Goal: Task Accomplishment & Management: Manage account settings

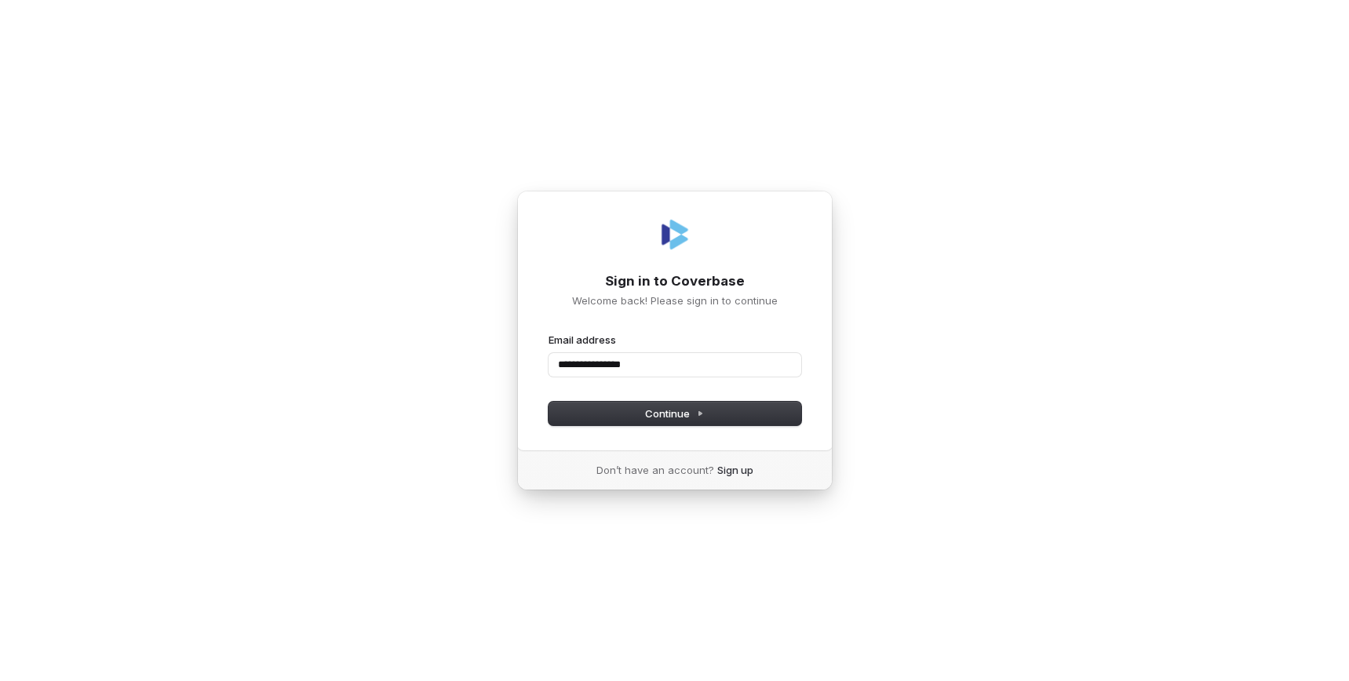
click at [548, 333] on button "submit" at bounding box center [548, 333] width 0 height 0
type input "**********"
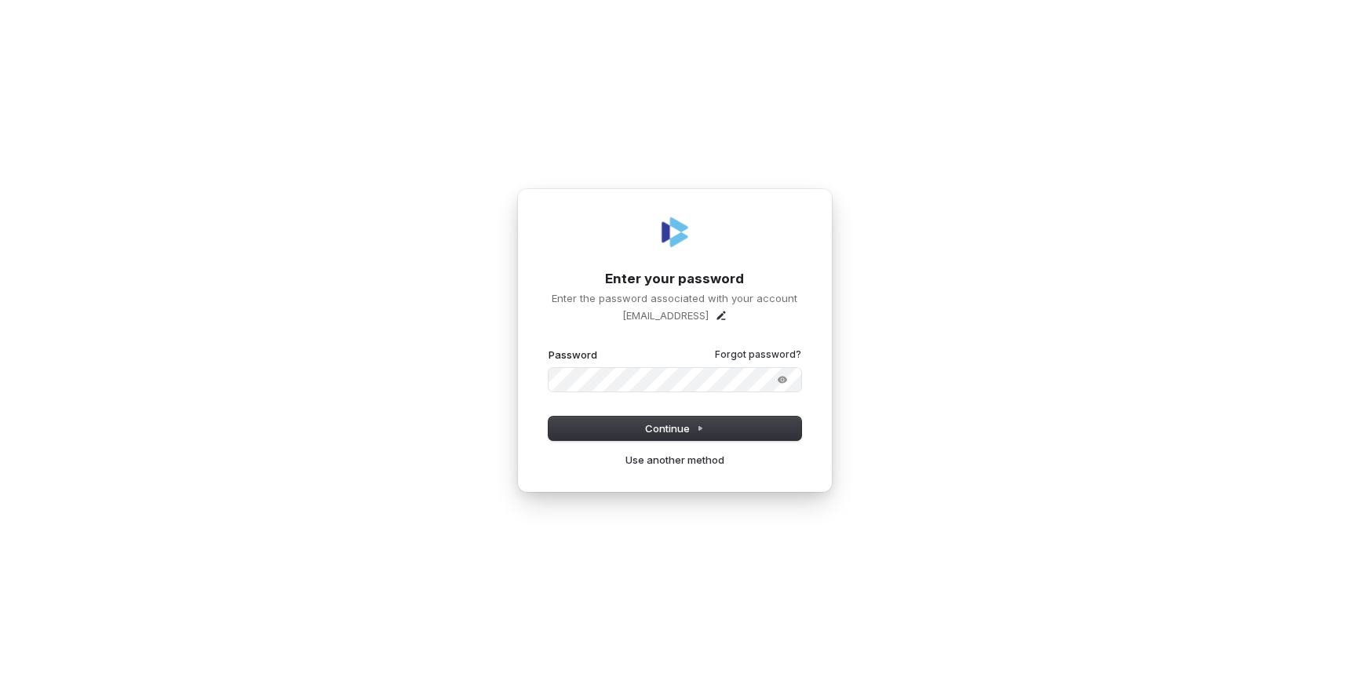
click at [0, 680] on com-1password-button at bounding box center [0, 681] width 0 height 0
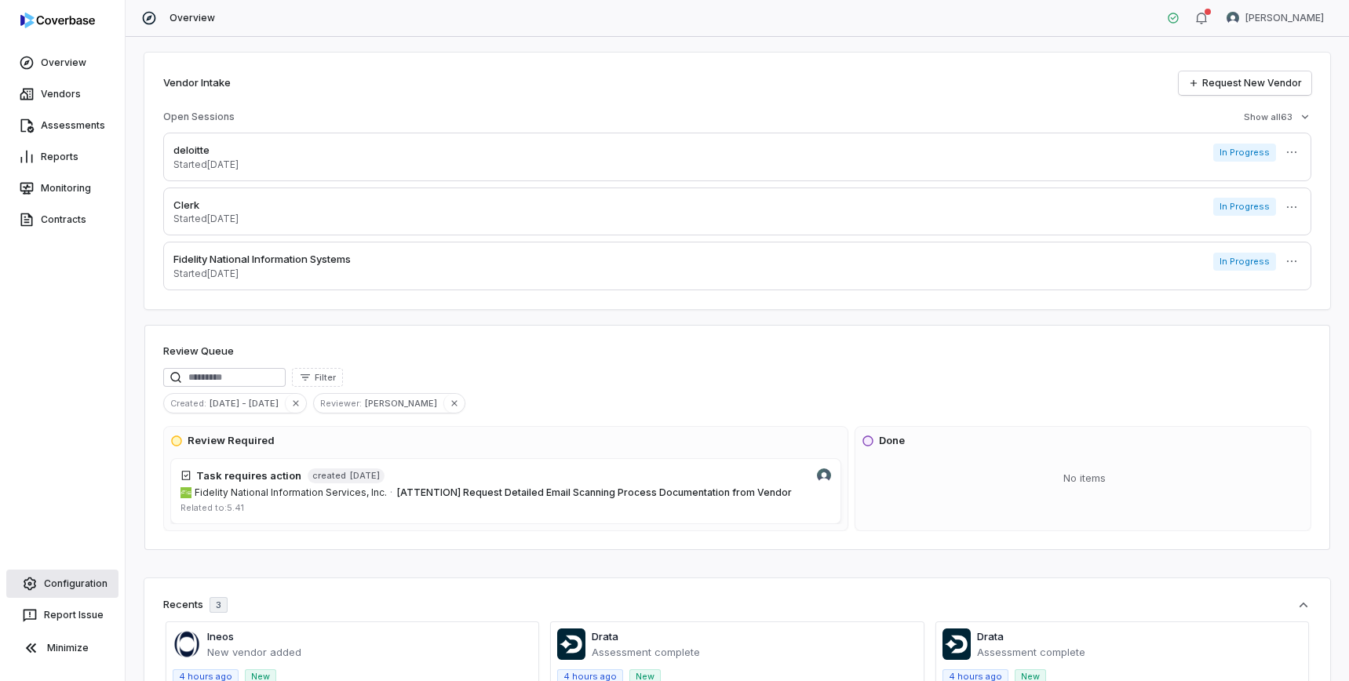
click at [75, 589] on link "Configuration" at bounding box center [62, 584] width 112 height 28
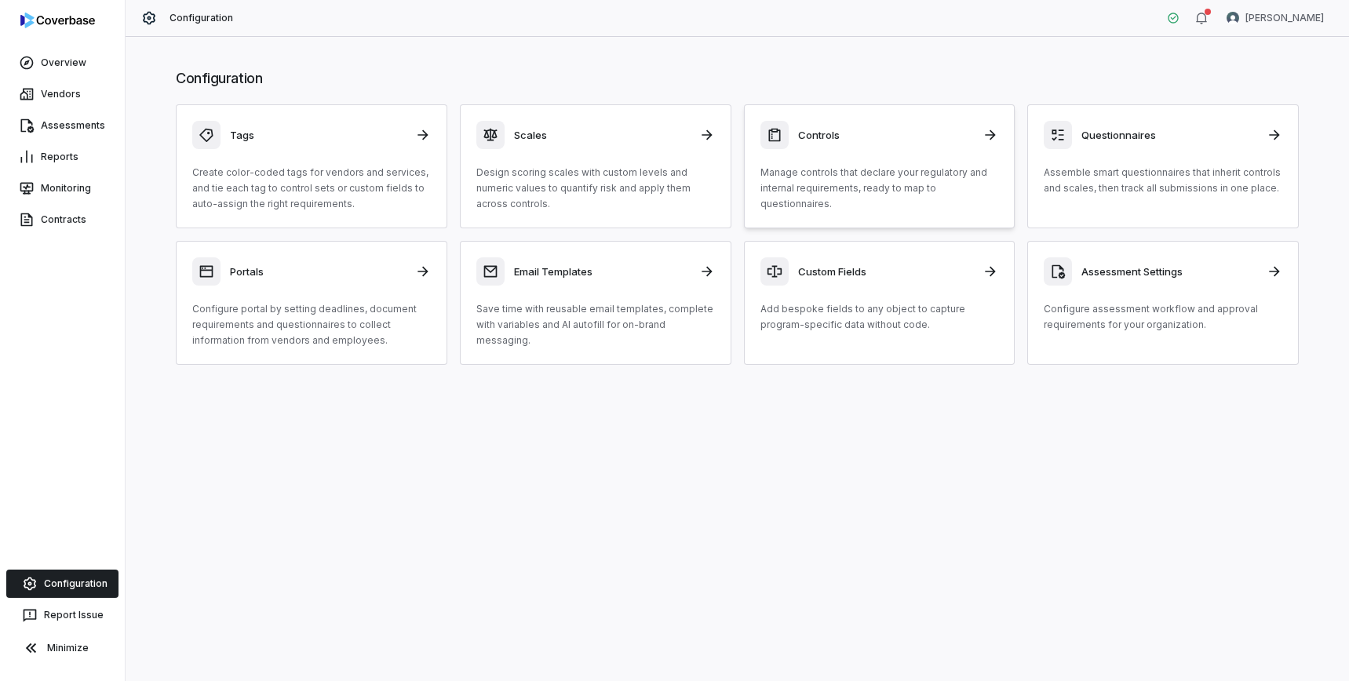
click at [814, 204] on p "Manage controls that declare your regulatory and internal requirements, ready t…" at bounding box center [879, 188] width 239 height 47
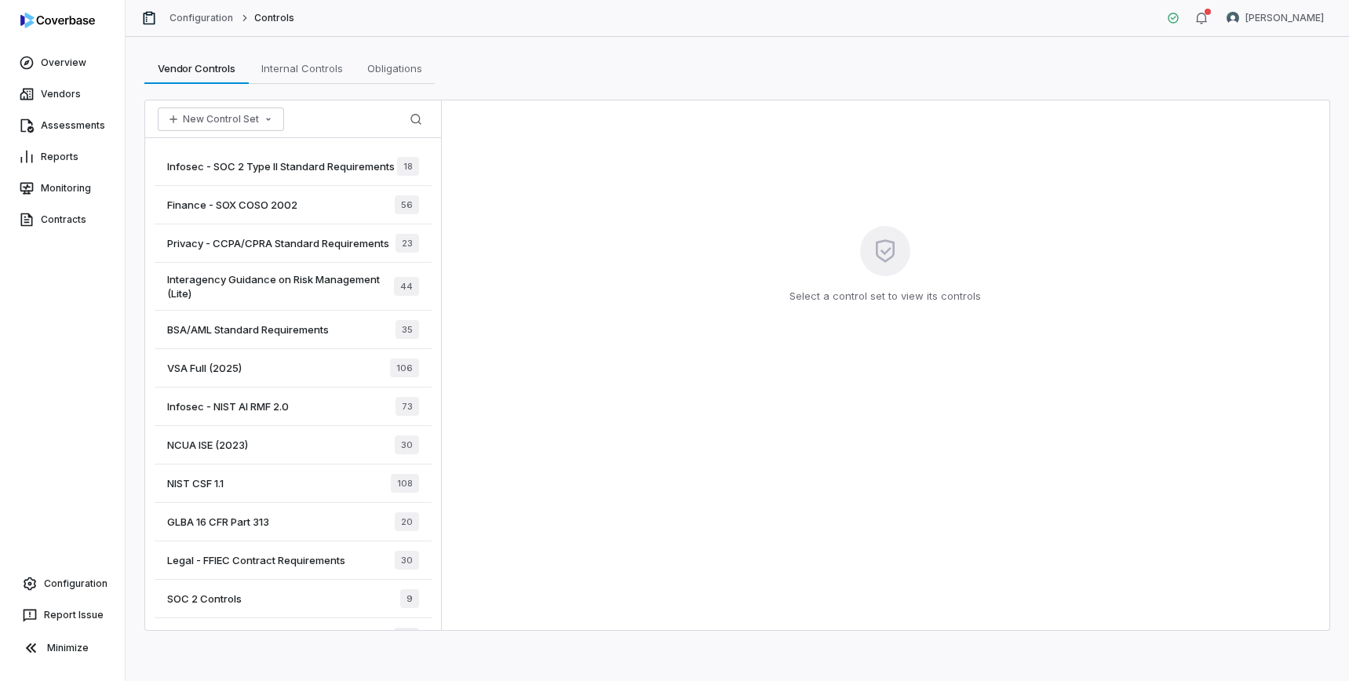
click at [262, 279] on span "Interagency Guidance on Risk Management (Lite)" at bounding box center [280, 286] width 227 height 28
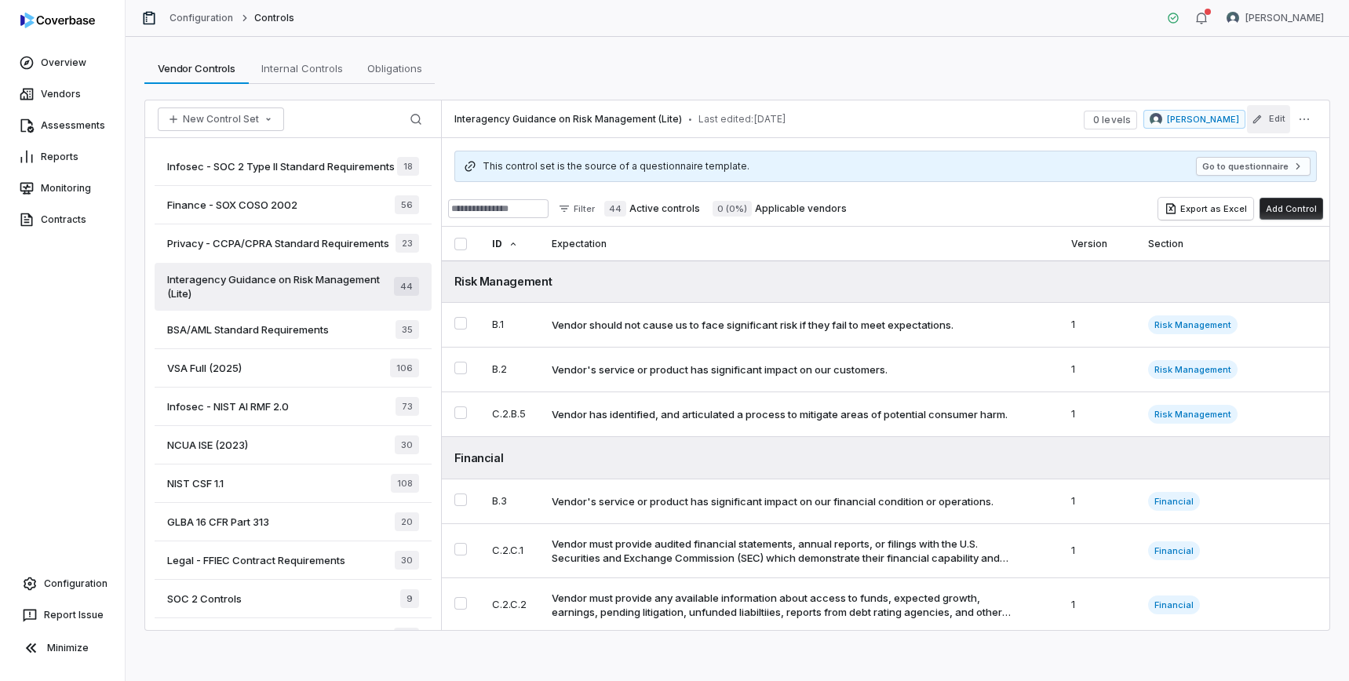
click at [1278, 129] on button "Edit" at bounding box center [1268, 119] width 43 height 28
click at [264, 450] on div "NCUA ISE (2023) 30" at bounding box center [293, 445] width 277 height 38
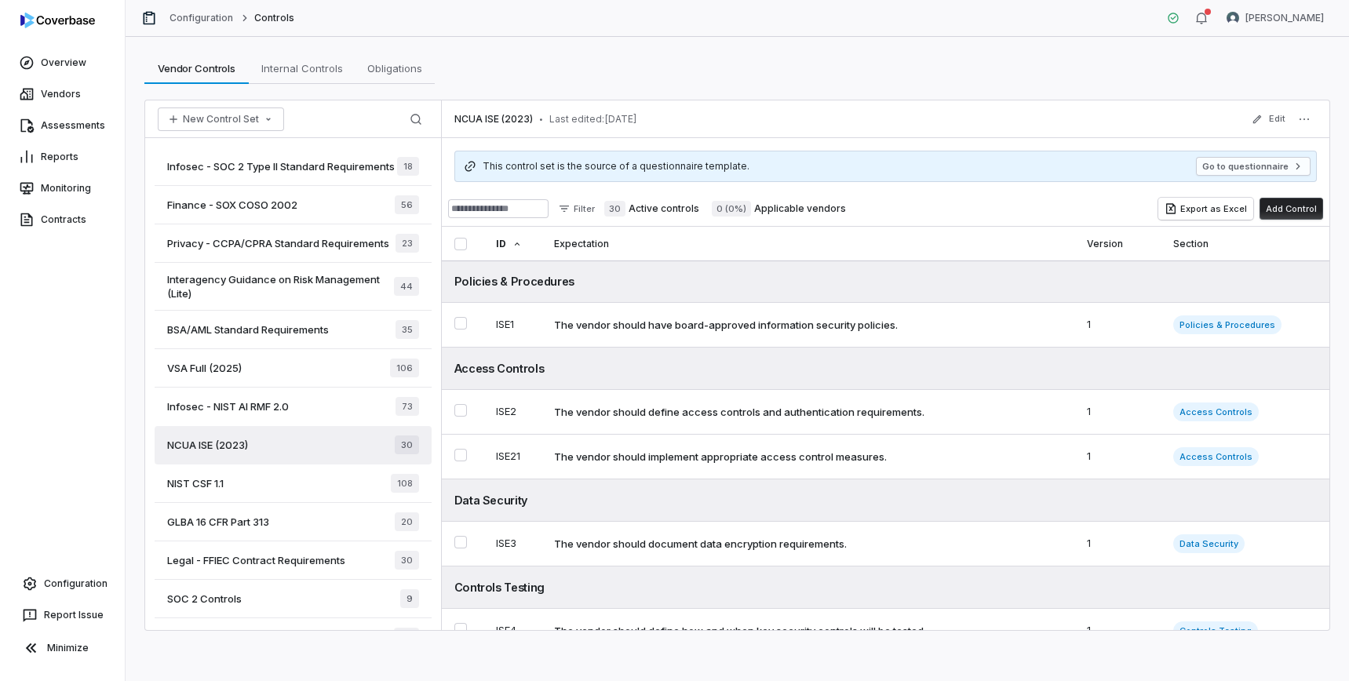
click at [325, 603] on div "SOC 2 Controls 9" at bounding box center [293, 599] width 277 height 38
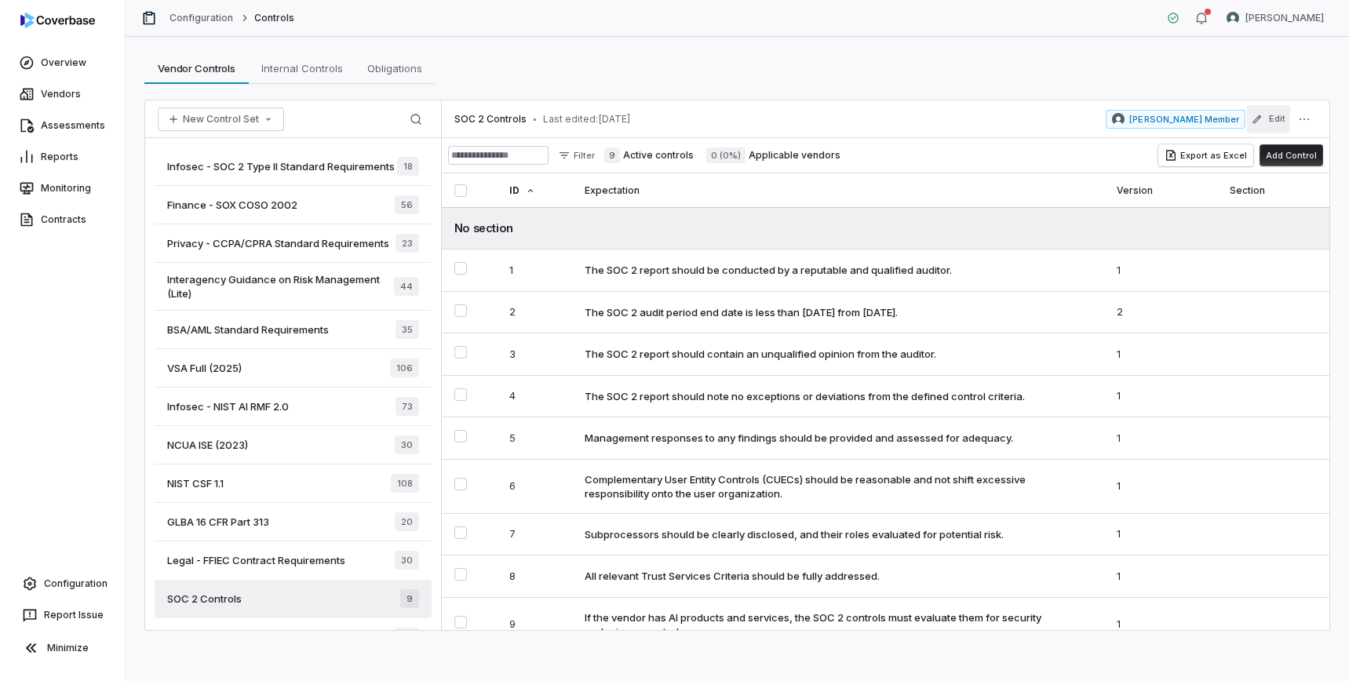
click at [1274, 119] on button "Edit" at bounding box center [1268, 119] width 43 height 28
click at [342, 289] on span "Interagency Guidance on Risk Management (Lite)" at bounding box center [280, 286] width 227 height 28
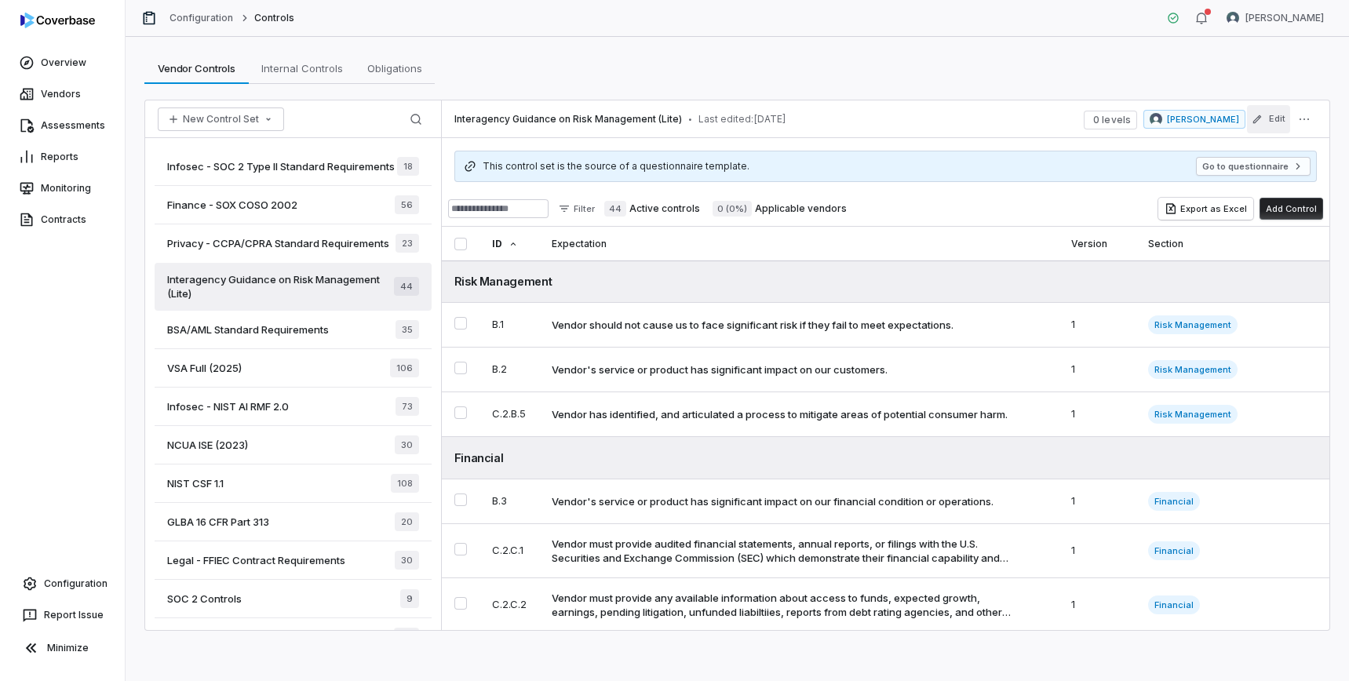
click at [1269, 126] on button "Edit" at bounding box center [1268, 119] width 43 height 28
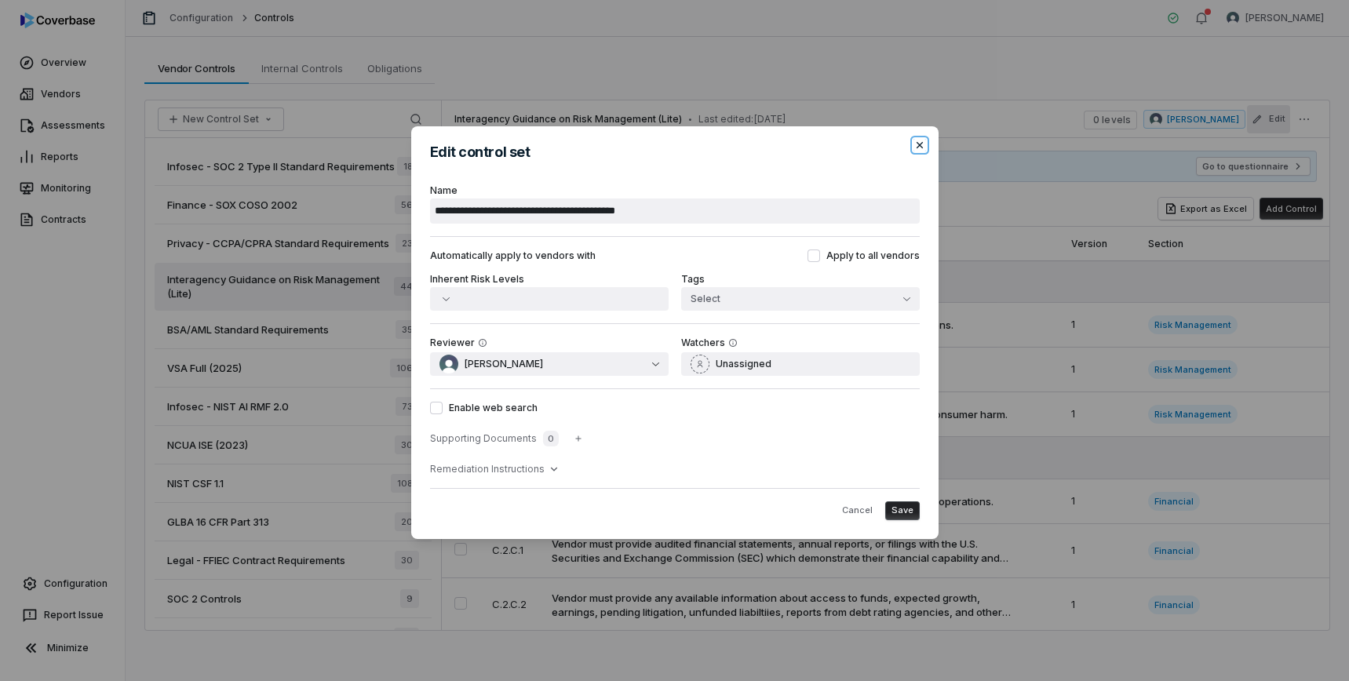
click at [920, 144] on icon "button" at bounding box center [919, 145] width 6 height 6
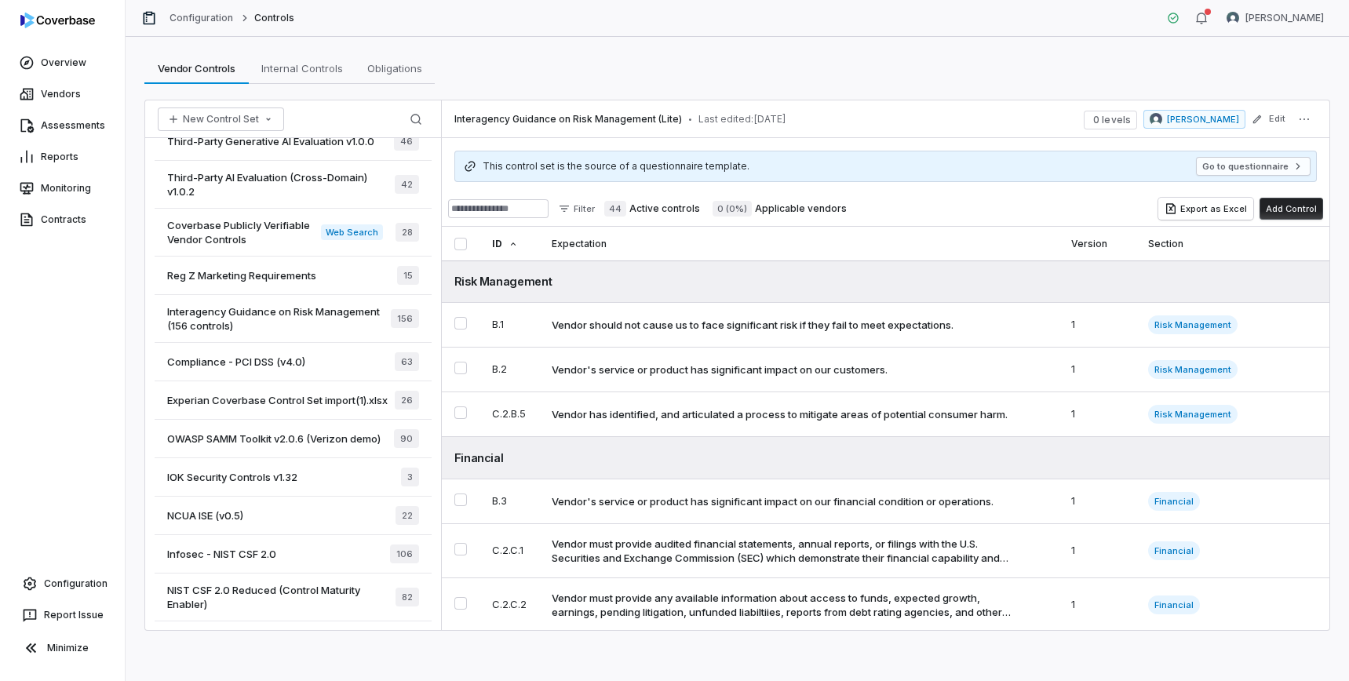
scroll to position [391, 0]
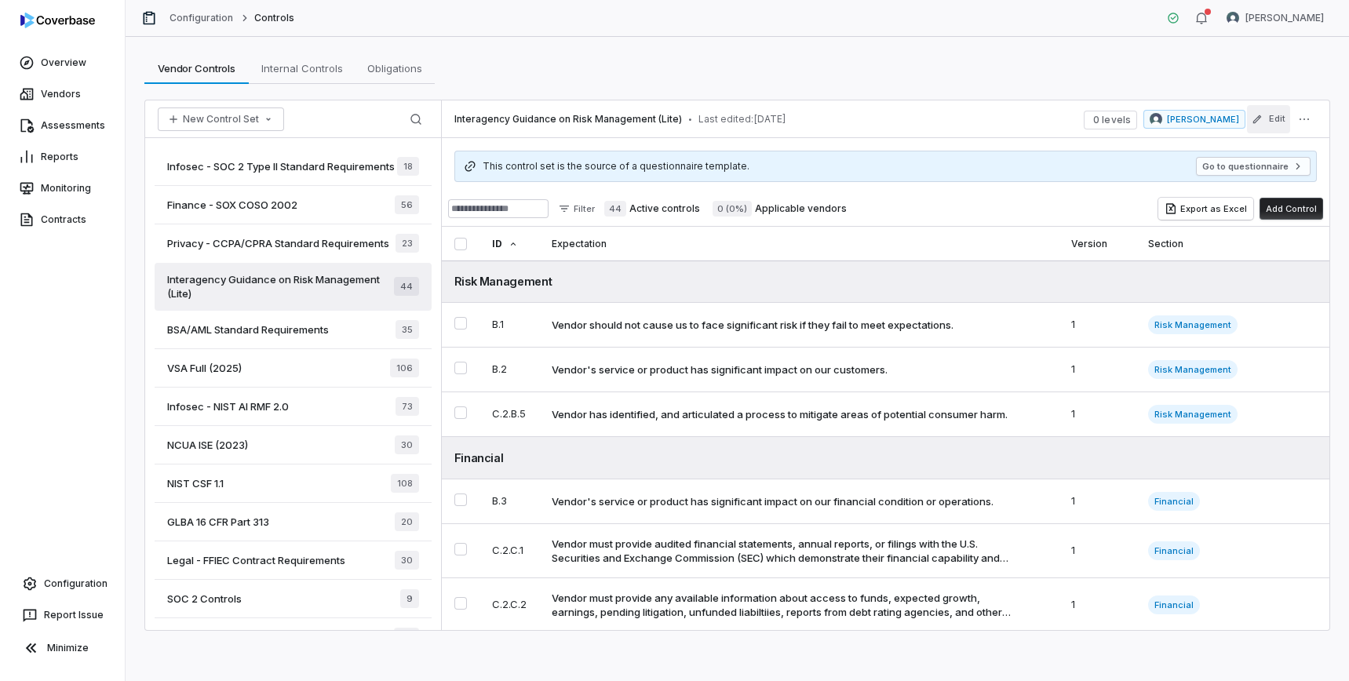
click at [1262, 115] on icon "button" at bounding box center [1256, 119] width 11 height 11
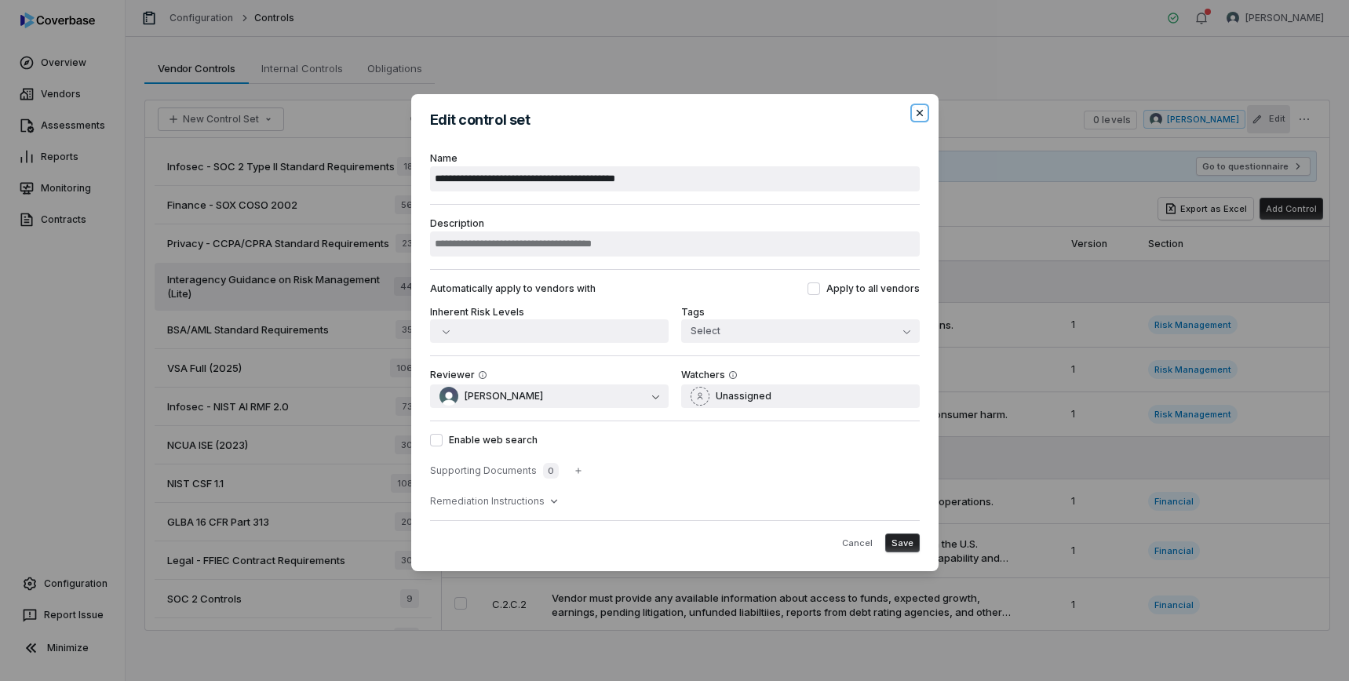
click at [918, 115] on icon "button" at bounding box center [919, 113] width 13 height 13
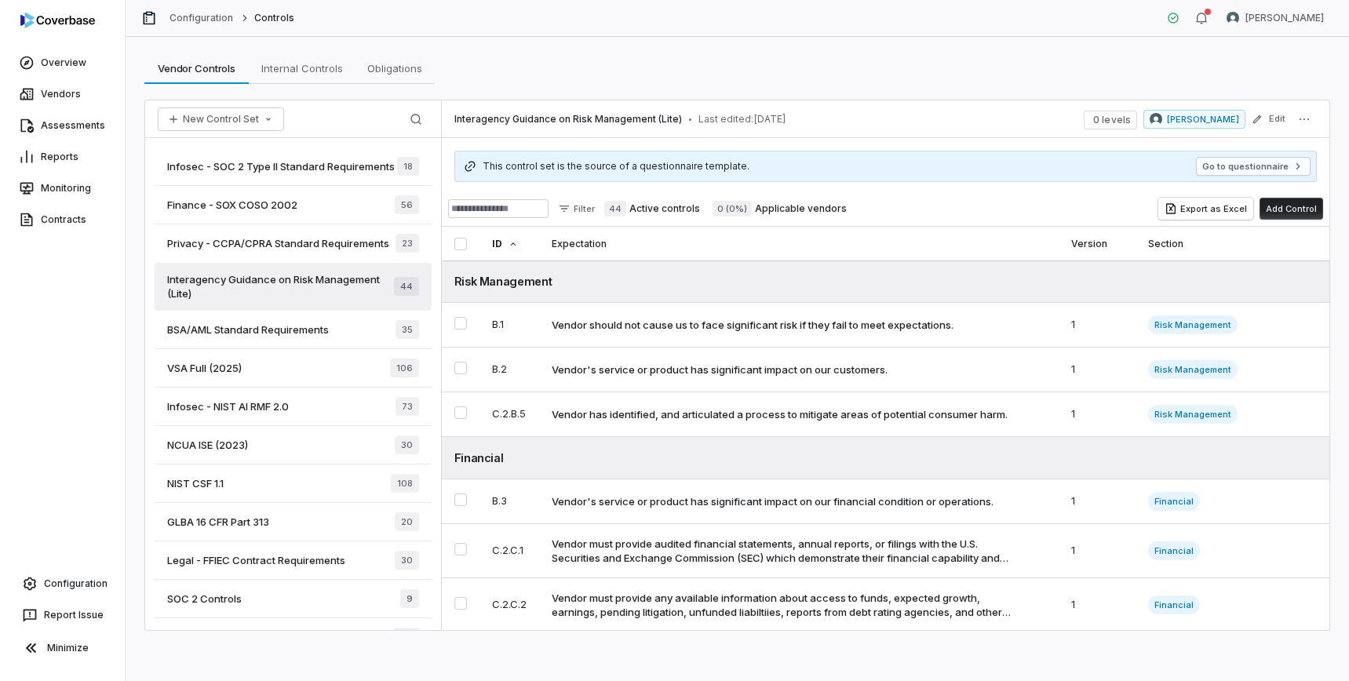
click at [315, 366] on div "VSA Full (2025) 106" at bounding box center [293, 368] width 277 height 38
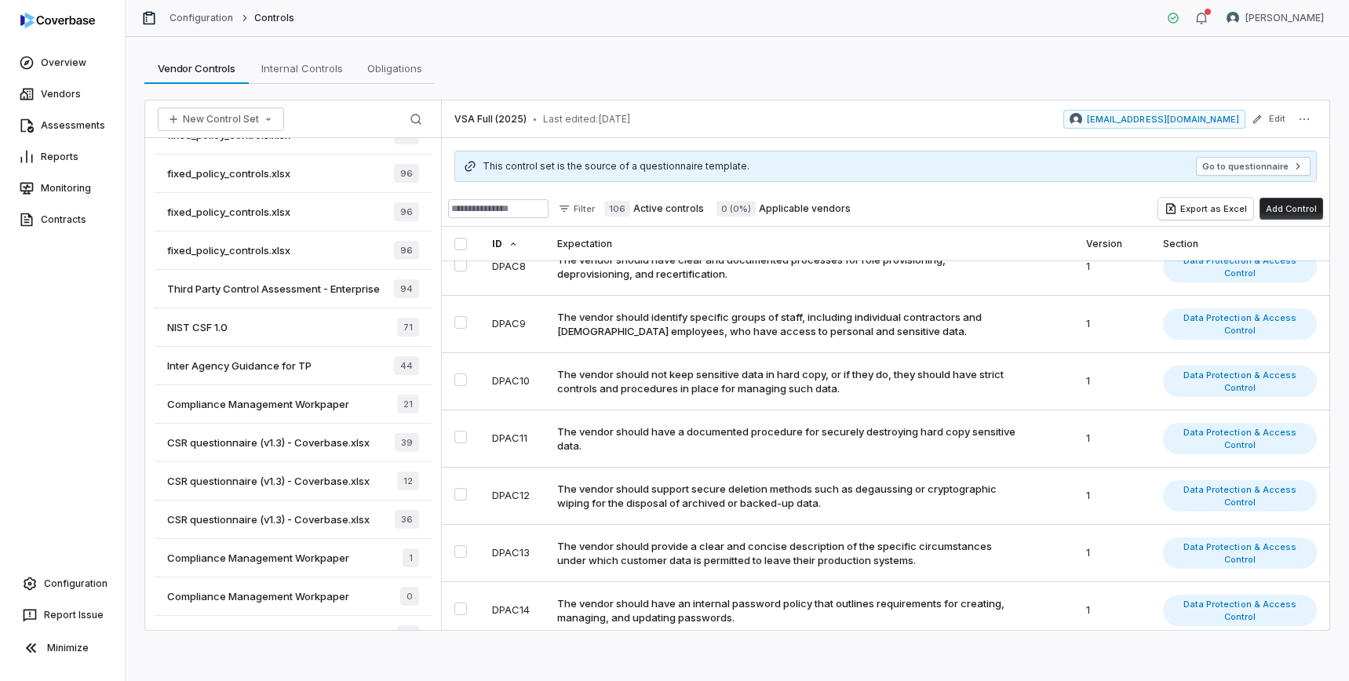
scroll to position [1156, 0]
click at [322, 407] on span "Compliance Management Workpaper" at bounding box center [258, 402] width 182 height 14
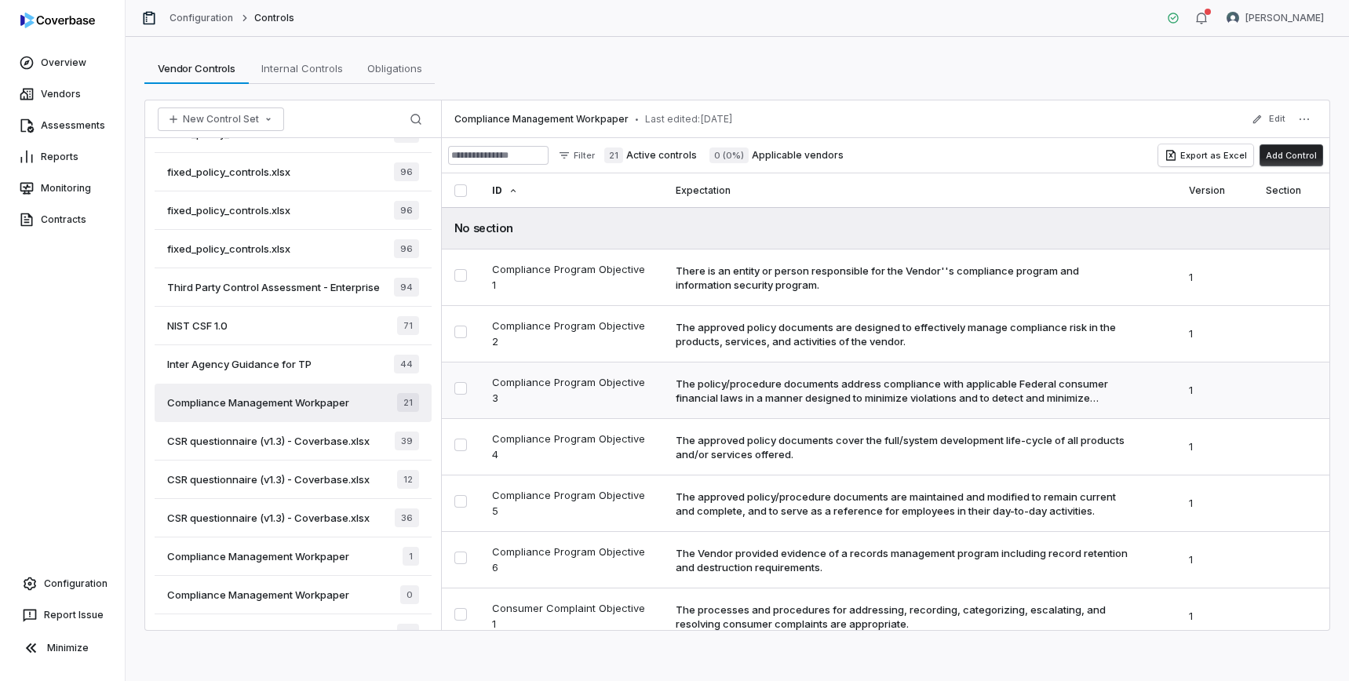
scroll to position [803, 0]
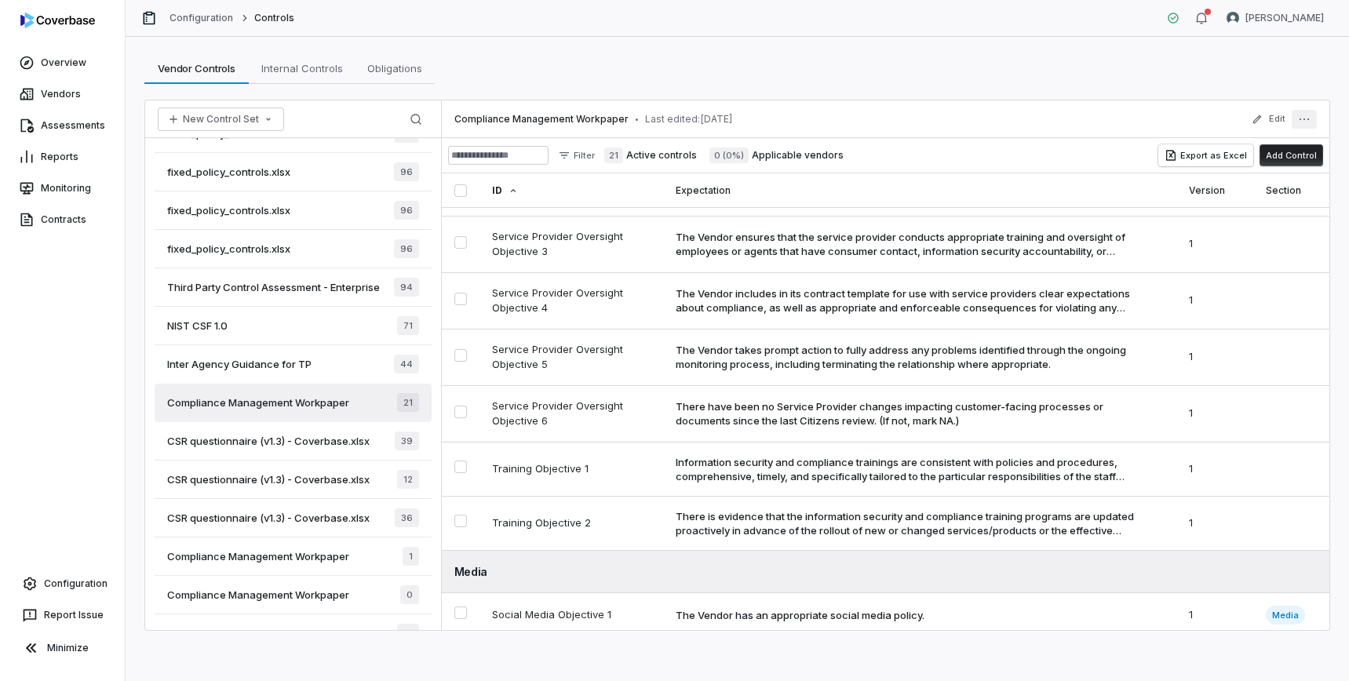
click at [1315, 123] on button "More actions" at bounding box center [1303, 119] width 25 height 19
click at [1269, 110] on button "Edit" at bounding box center [1268, 119] width 43 height 28
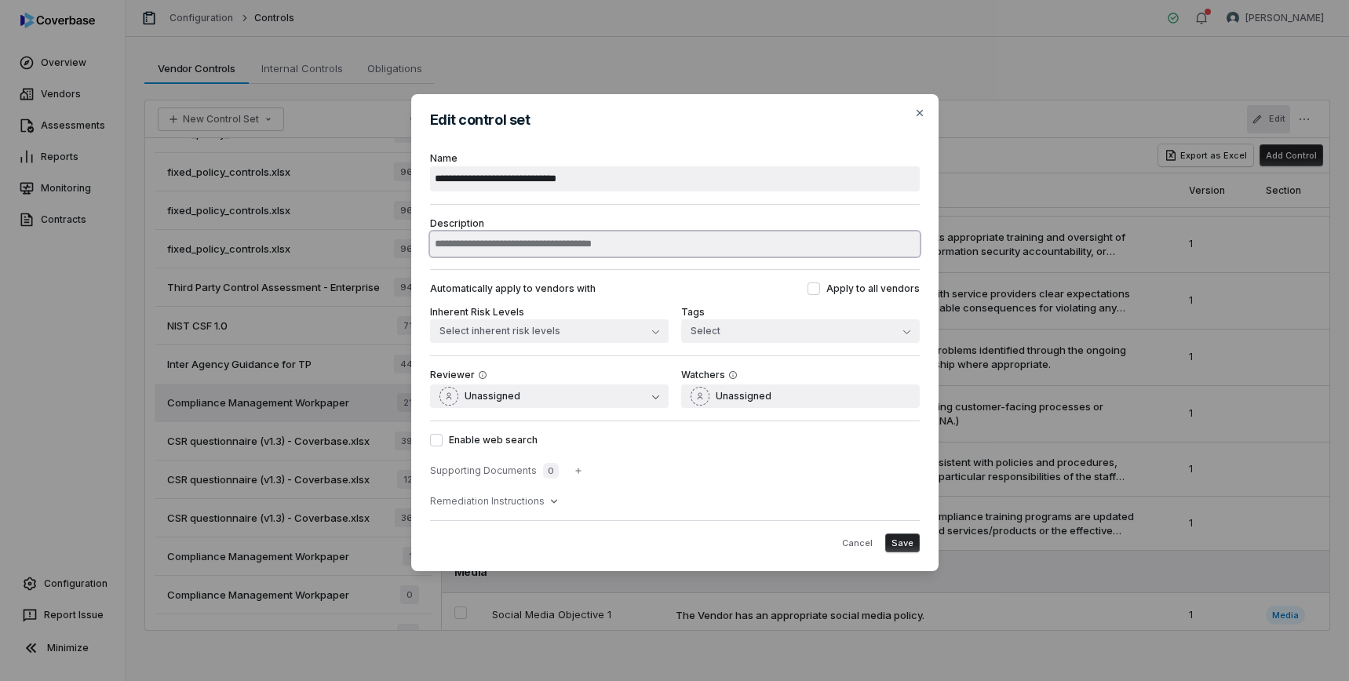
click at [791, 253] on input "Description" at bounding box center [675, 243] width 490 height 25
type input "**********"
click at [898, 542] on span "Save" at bounding box center [902, 543] width 22 height 12
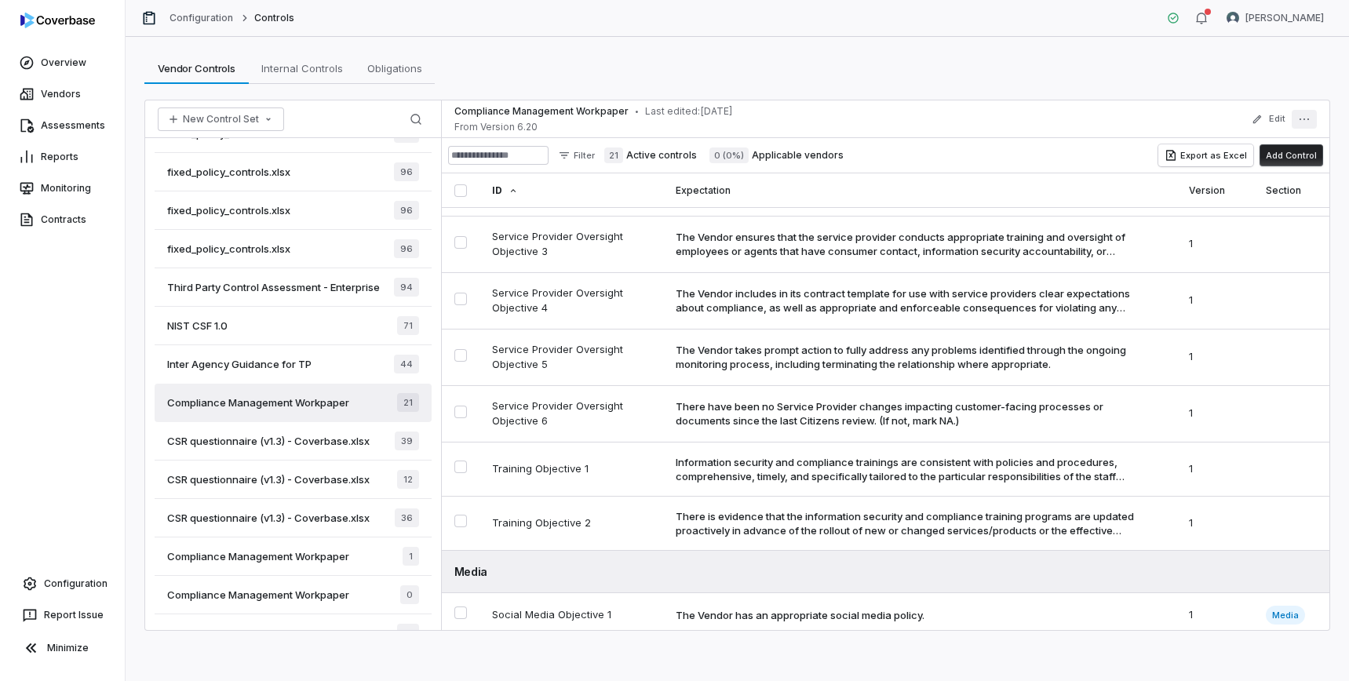
click at [1305, 118] on icon "More actions" at bounding box center [1304, 119] width 13 height 13
click at [1215, 149] on div "Manage Sections" at bounding box center [1199, 150] width 224 height 25
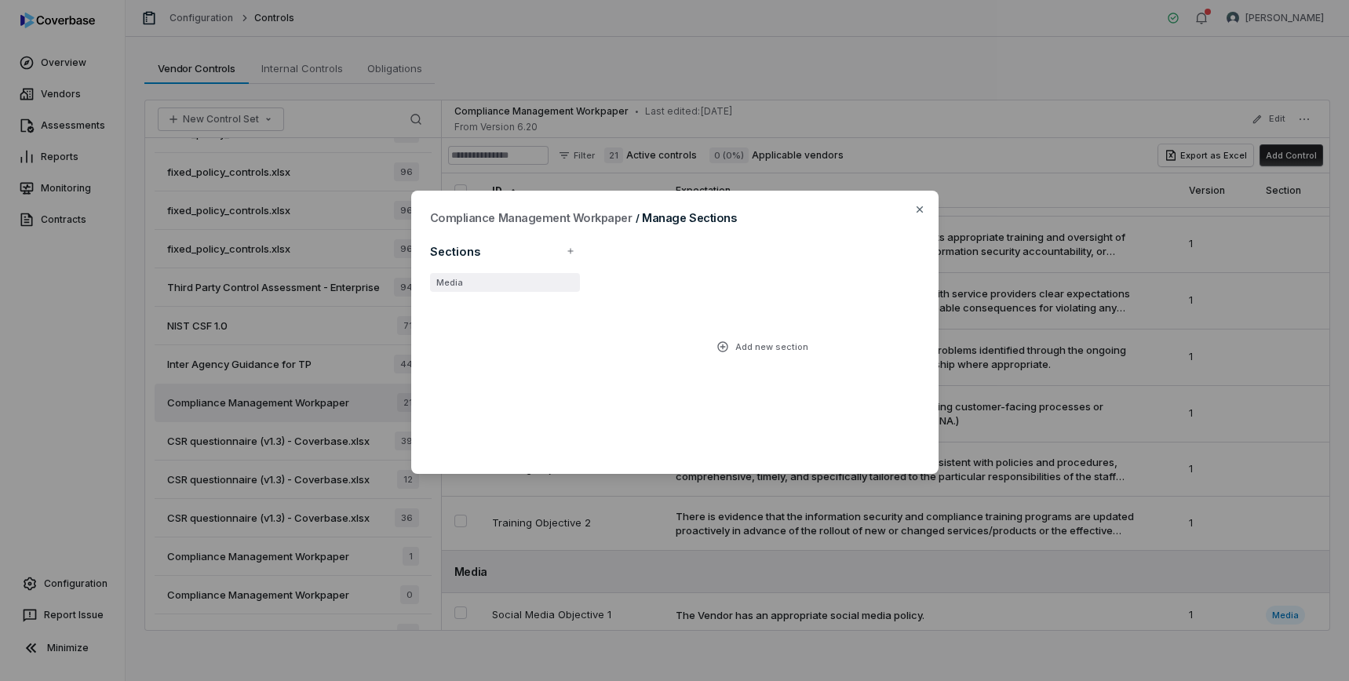
click at [446, 282] on li "Media" at bounding box center [505, 282] width 151 height 19
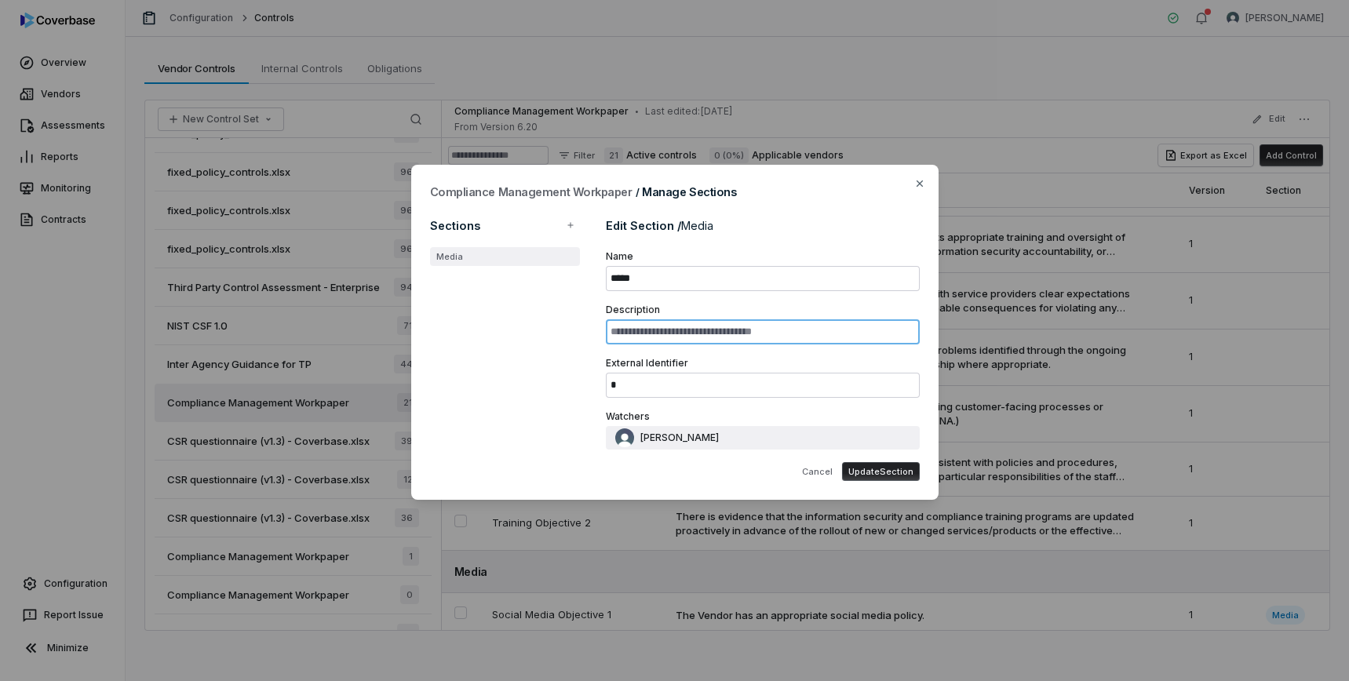
click at [698, 333] on input "Description" at bounding box center [762, 331] width 313 height 25
type input "**********"
click at [905, 472] on button "Update Section" at bounding box center [881, 471] width 78 height 19
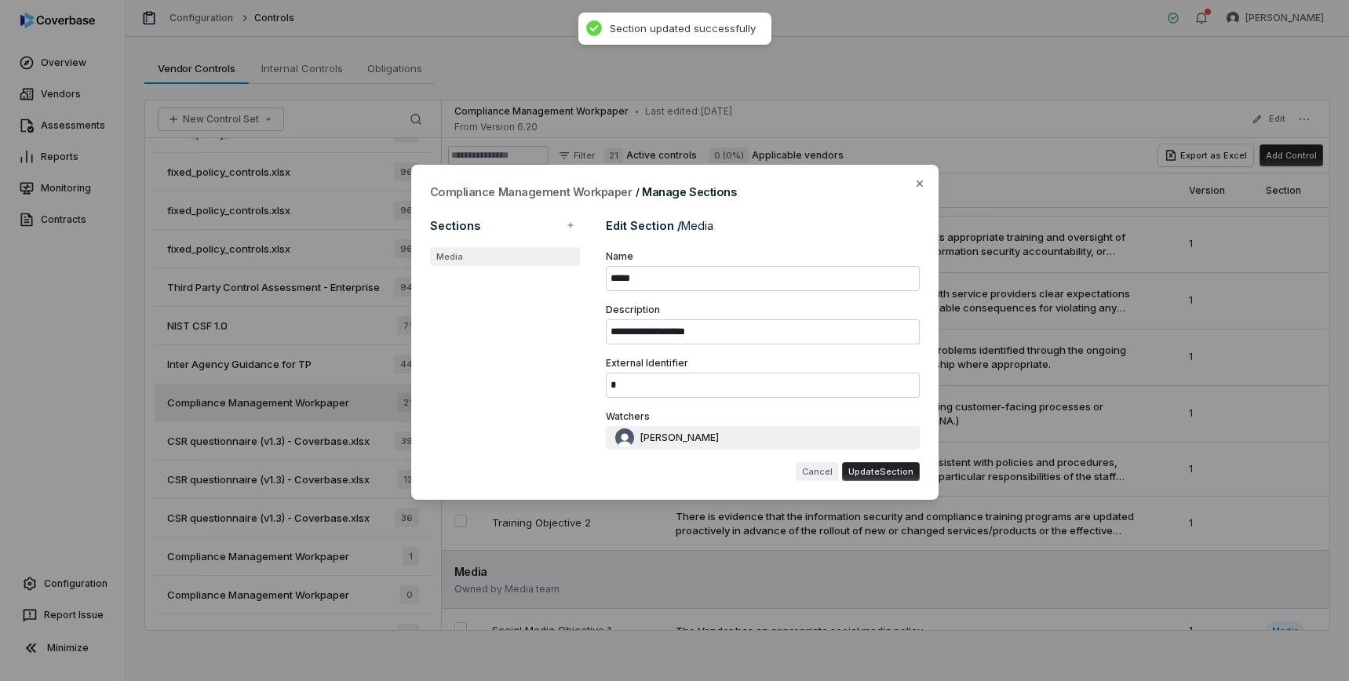
click at [818, 469] on button "Cancel" at bounding box center [817, 471] width 43 height 19
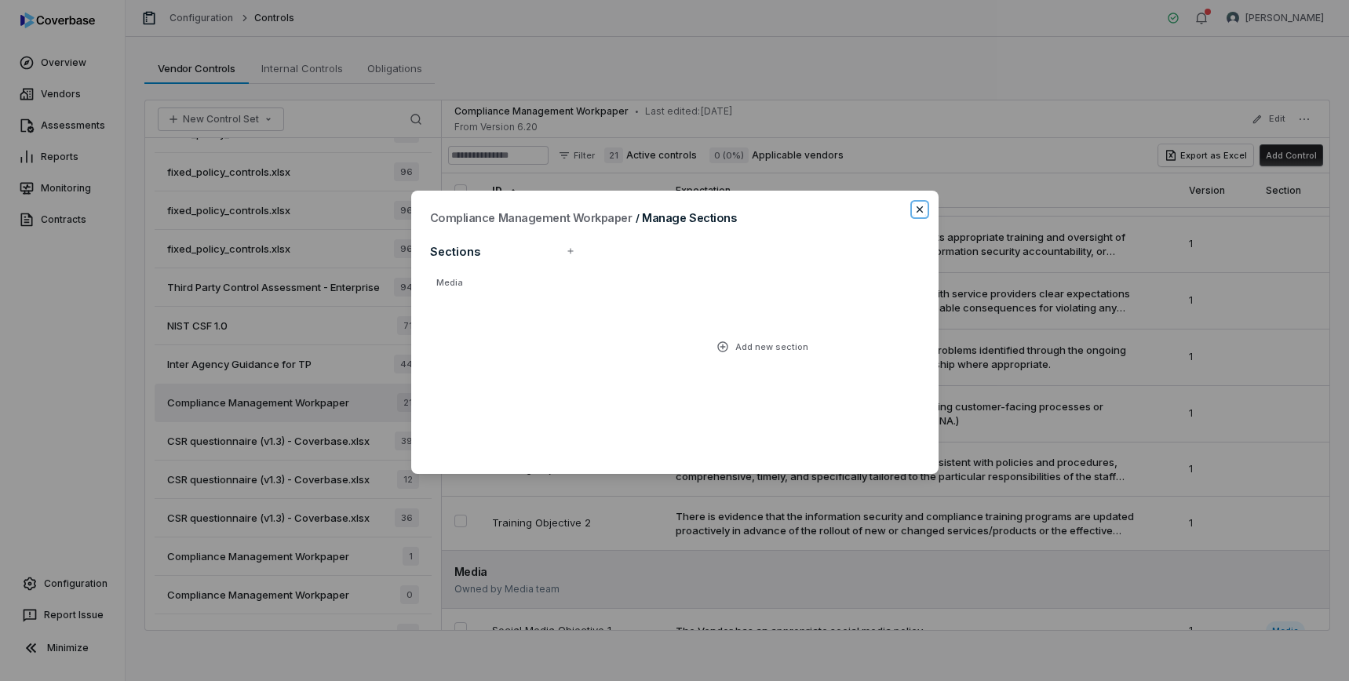
click at [924, 206] on icon "button" at bounding box center [919, 209] width 13 height 13
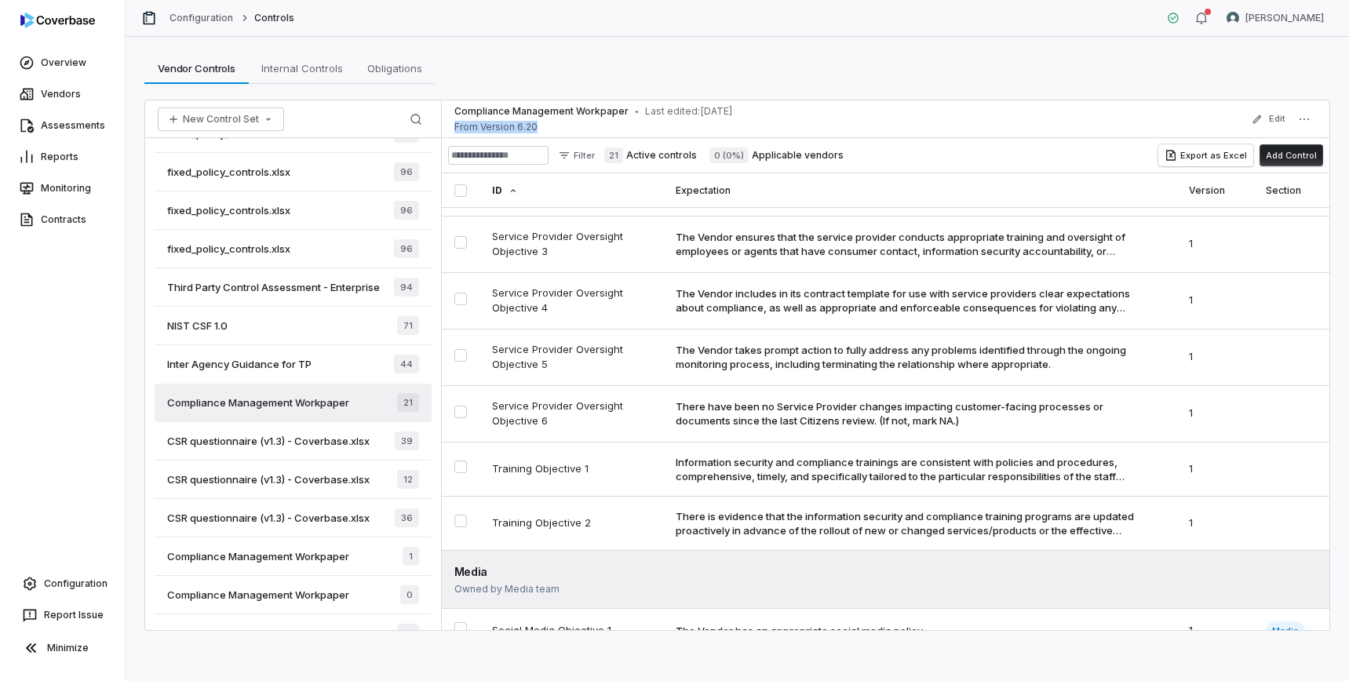
drag, startPoint x: 549, startPoint y: 129, endPoint x: 452, endPoint y: 122, distance: 97.5
click at [452, 122] on div "Compliance Management Workpaper • Last edited: [DATE] From Version 6.20 Edit" at bounding box center [885, 119] width 887 height 38
